Goal: Transaction & Acquisition: Purchase product/service

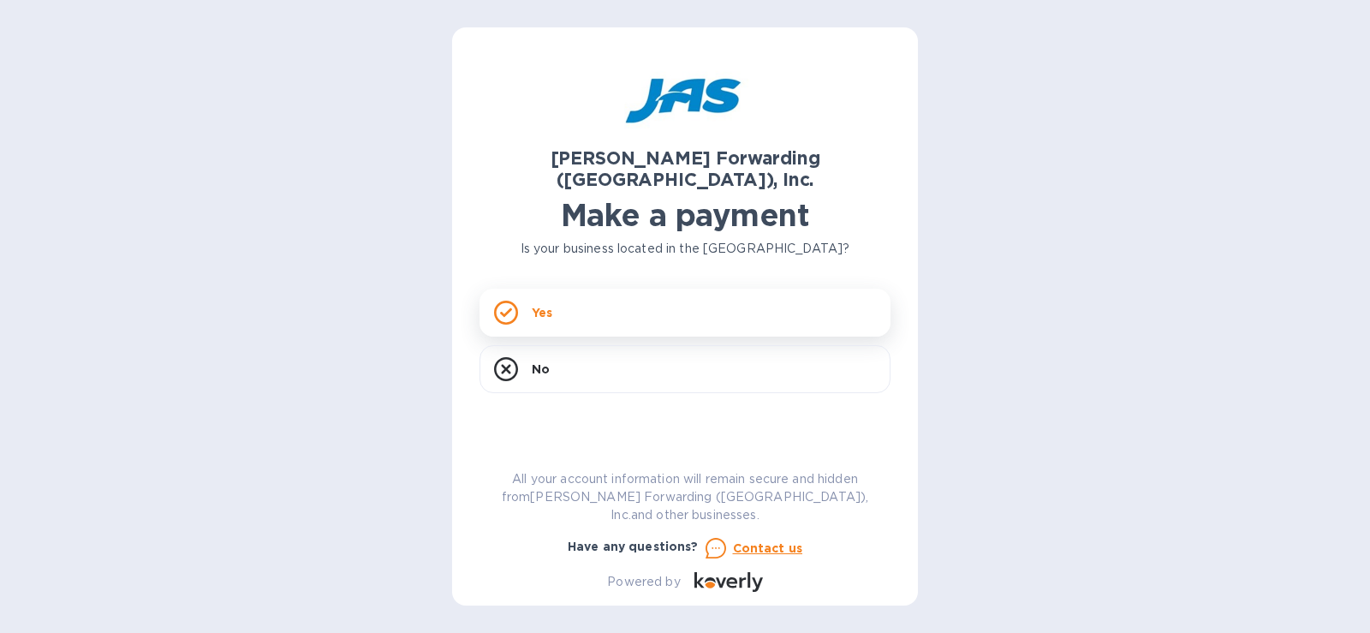
click at [570, 297] on div "Yes" at bounding box center [685, 313] width 411 height 48
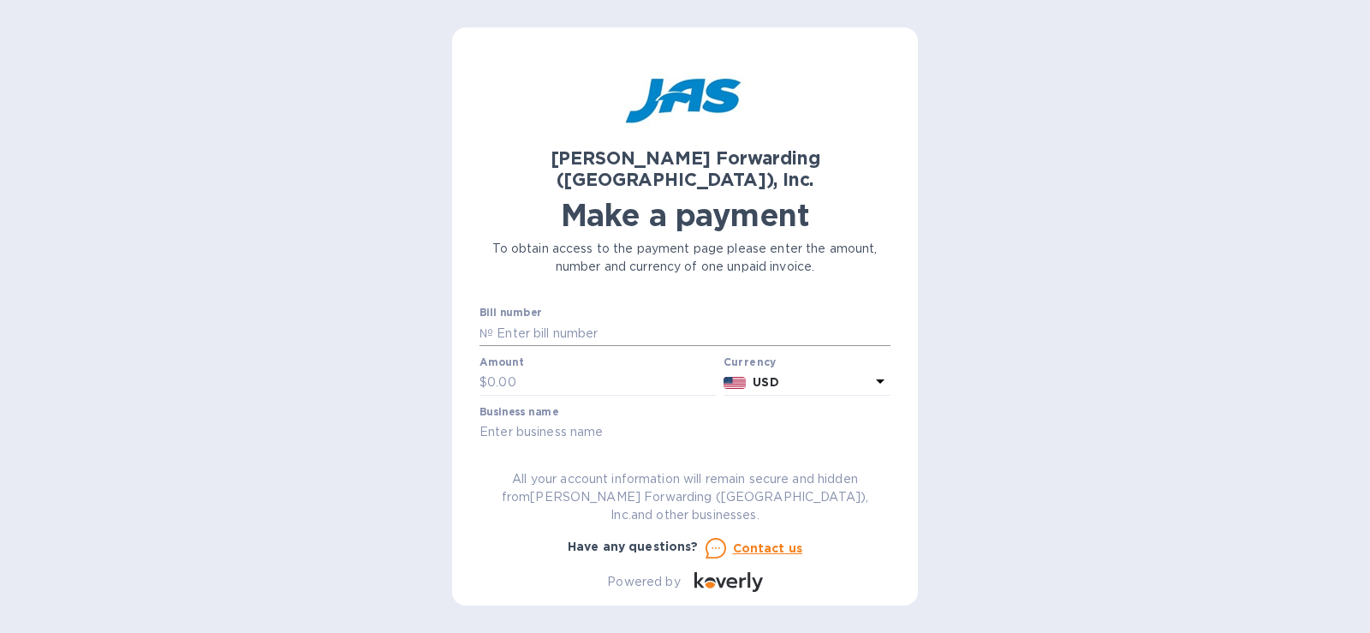
click at [570, 320] on input "text" at bounding box center [691, 333] width 397 height 26
type input "c"
type input "CHI503349566"
type input "6,168.24"
click at [573, 420] on input "text" at bounding box center [685, 433] width 411 height 26
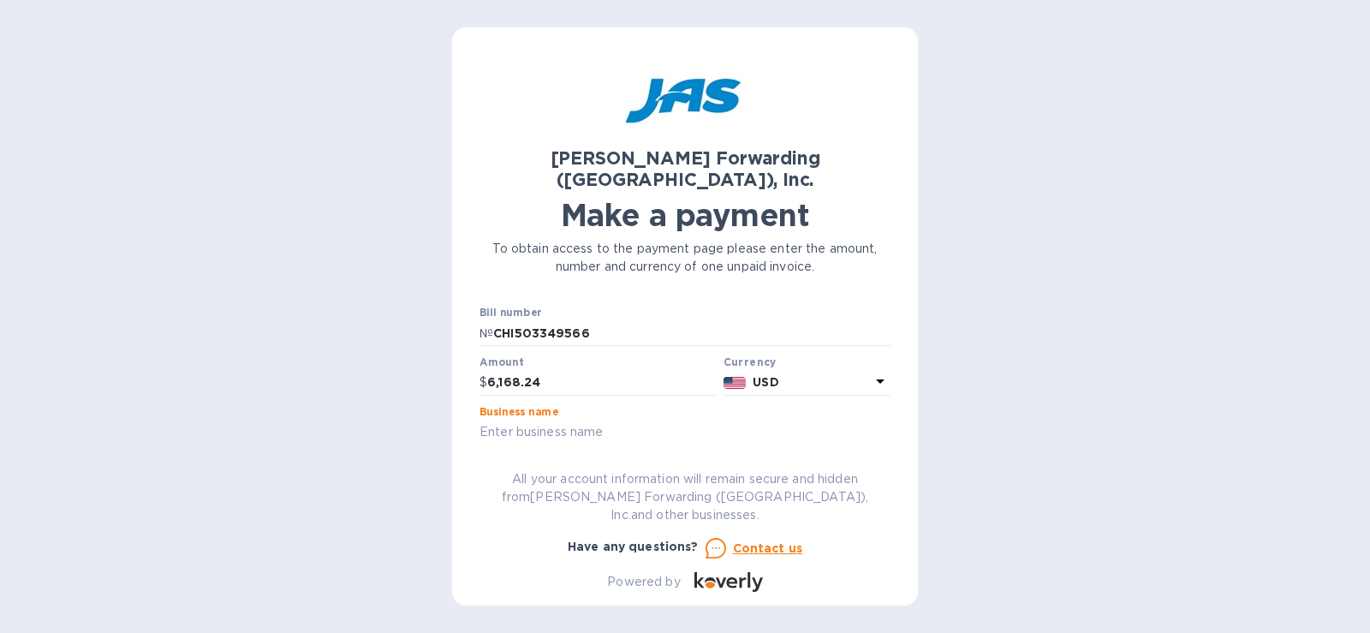
type input "[PERSON_NAME] INDUSTRIES"
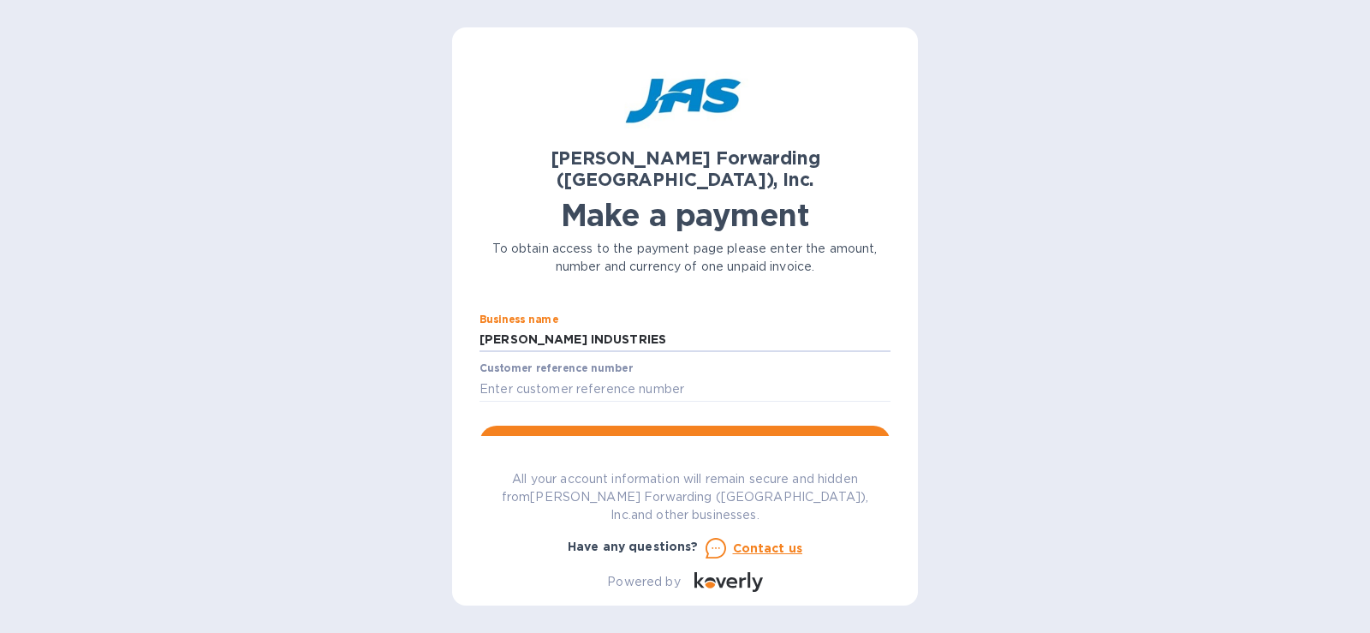
scroll to position [98, 0]
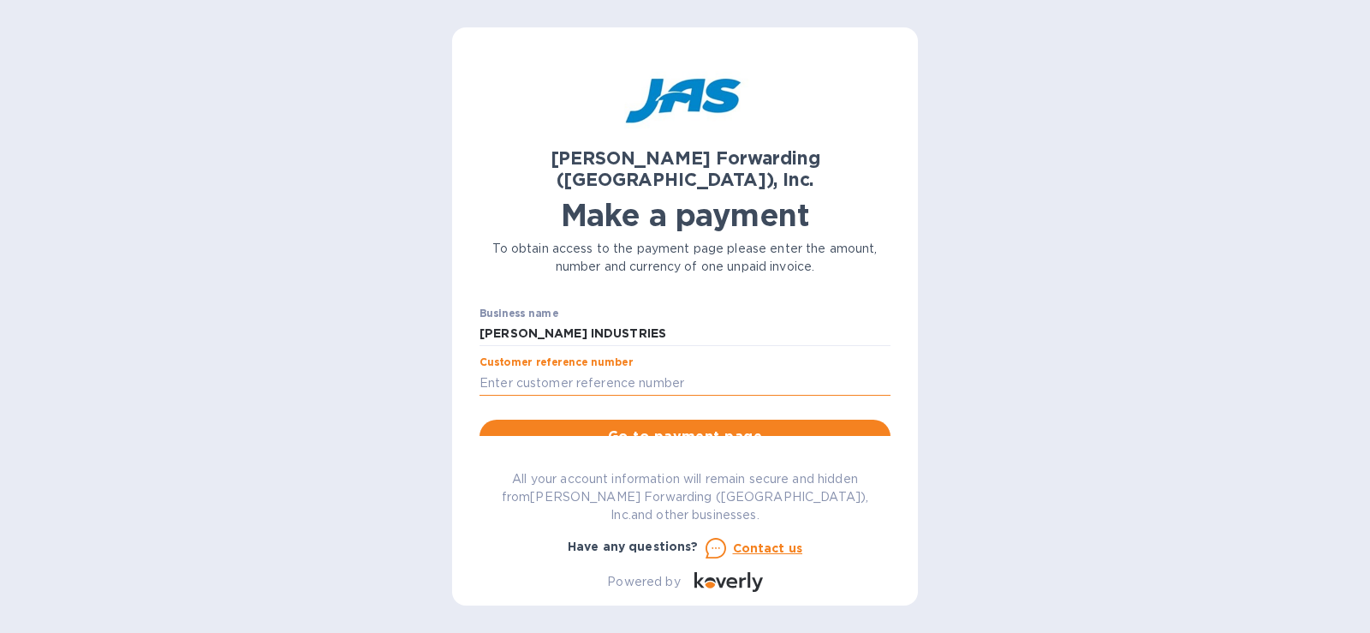
click at [774, 370] on input "text" at bounding box center [685, 383] width 411 height 26
type input "C"
type input "BOYINDSGF - SHIPMENT S508976779"
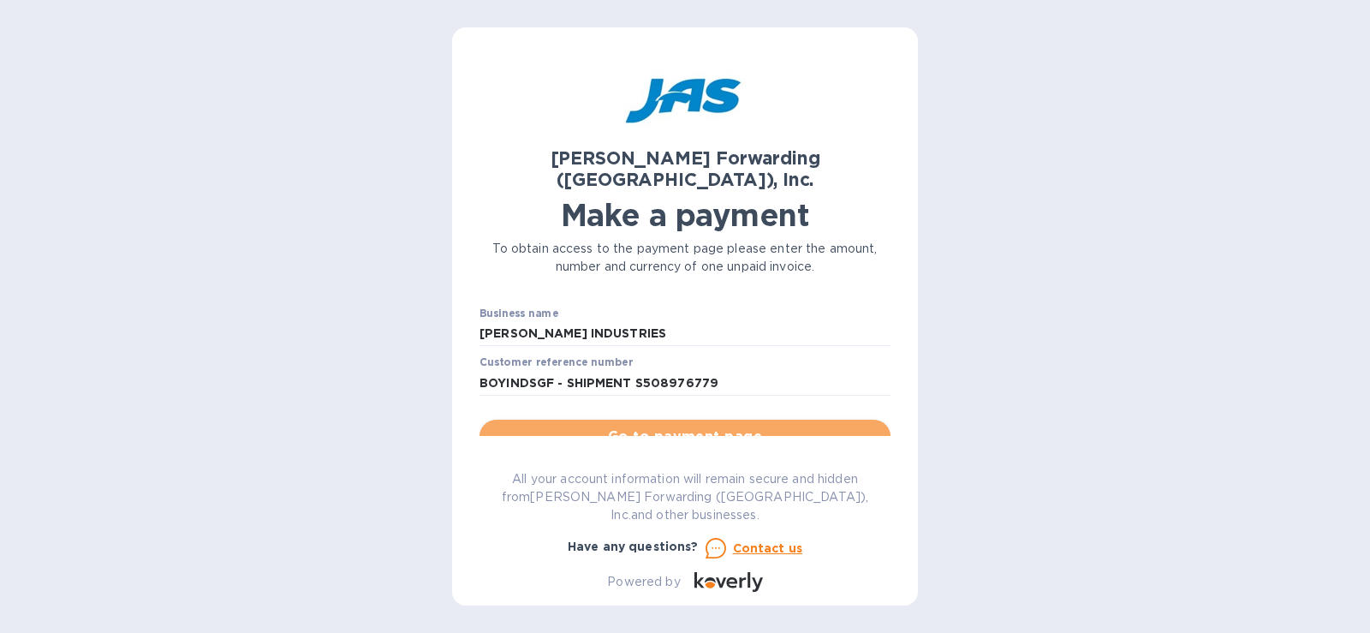
click at [754, 426] on span "Go to payment page" at bounding box center [685, 436] width 384 height 21
